Goal: Task Accomplishment & Management: Manage account settings

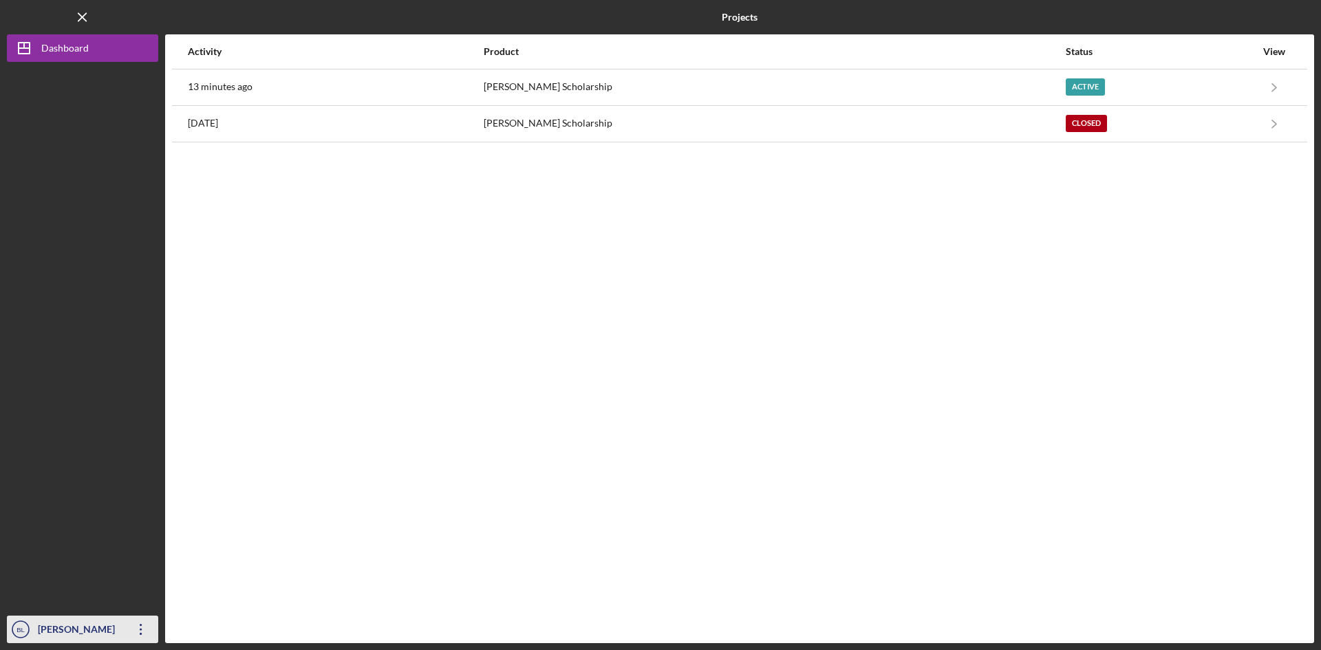
click at [127, 627] on icon "Icon/Overflow" at bounding box center [141, 629] width 34 height 34
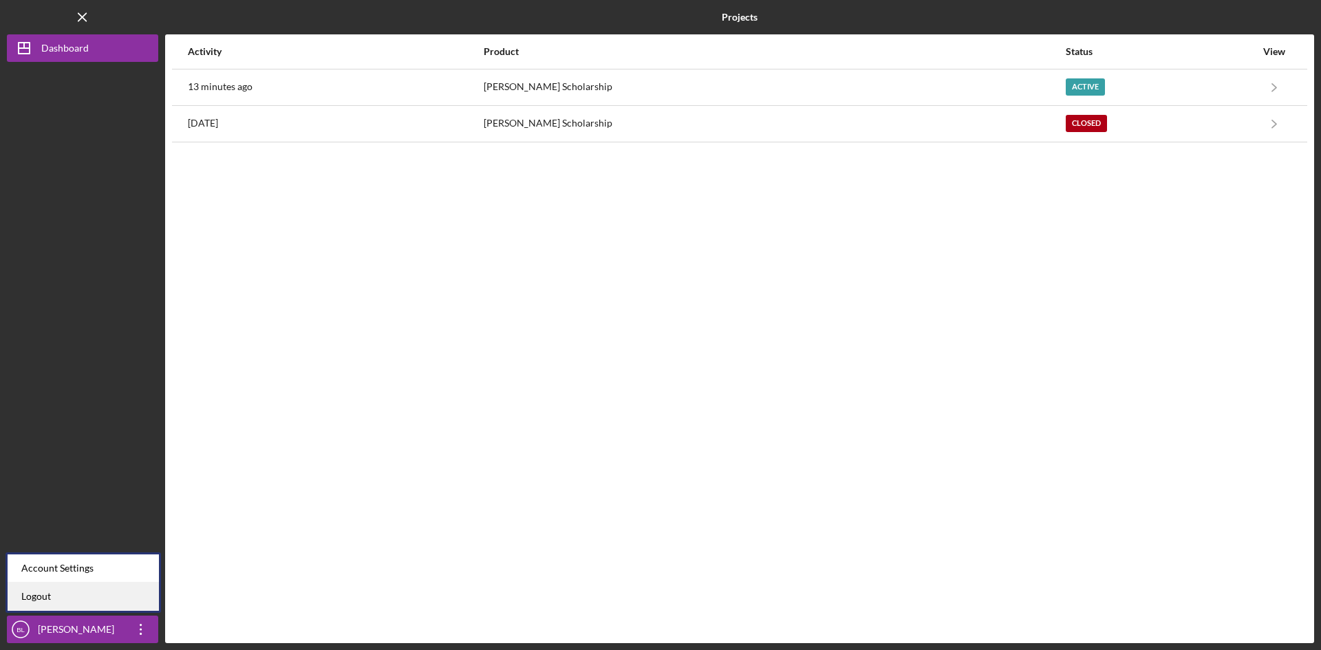
click at [125, 594] on link "Logout" at bounding box center [83, 597] width 151 height 28
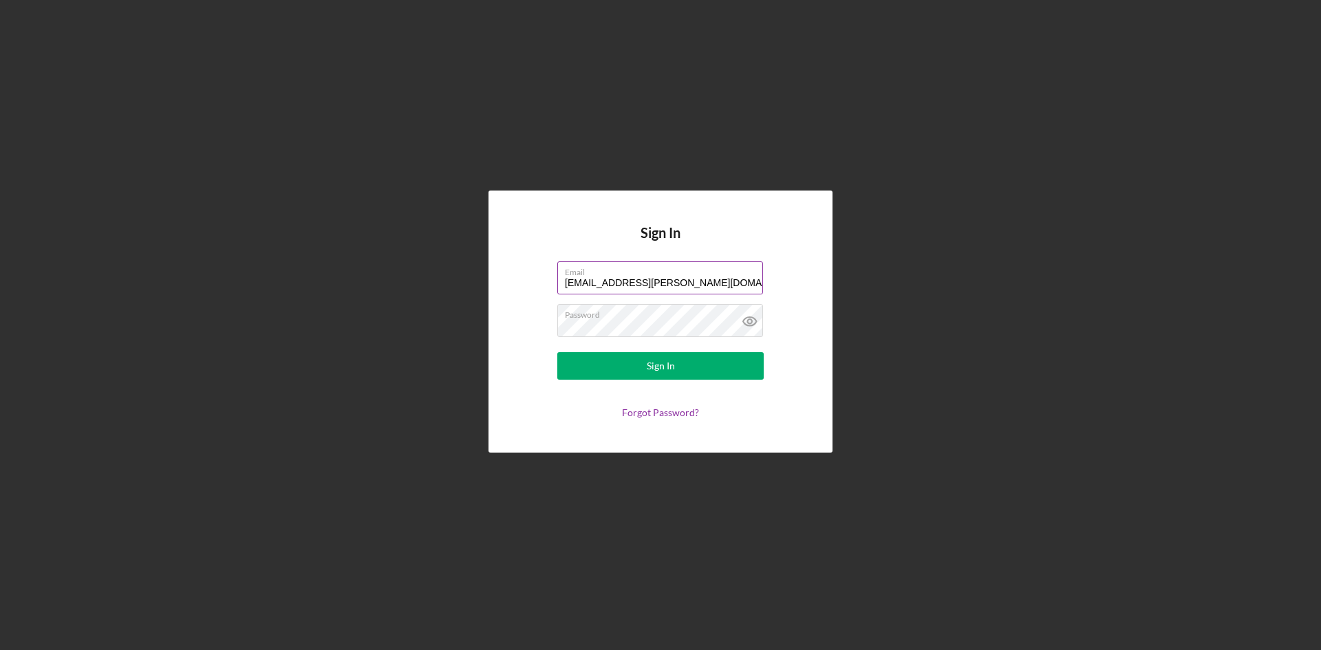
click at [680, 284] on input "y.bea.lee@gmail.com" at bounding box center [660, 277] width 206 height 33
type input "y_bea_lee@yahoo.com"
click at [652, 360] on div "Sign In" at bounding box center [661, 366] width 28 height 28
